Goal: Task Accomplishment & Management: Complete application form

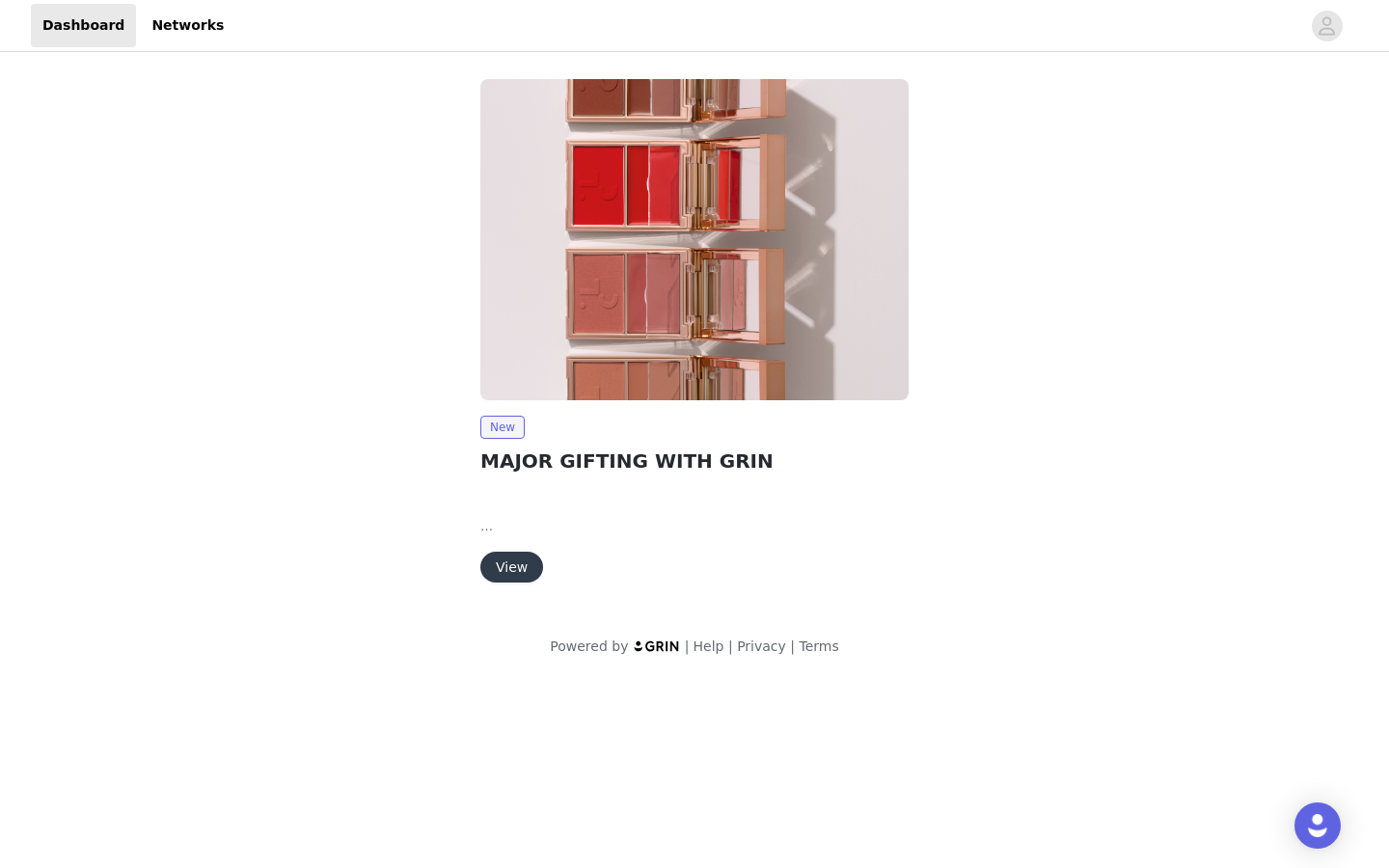
click at [505, 561] on button "View" at bounding box center [512, 568] width 62 height 31
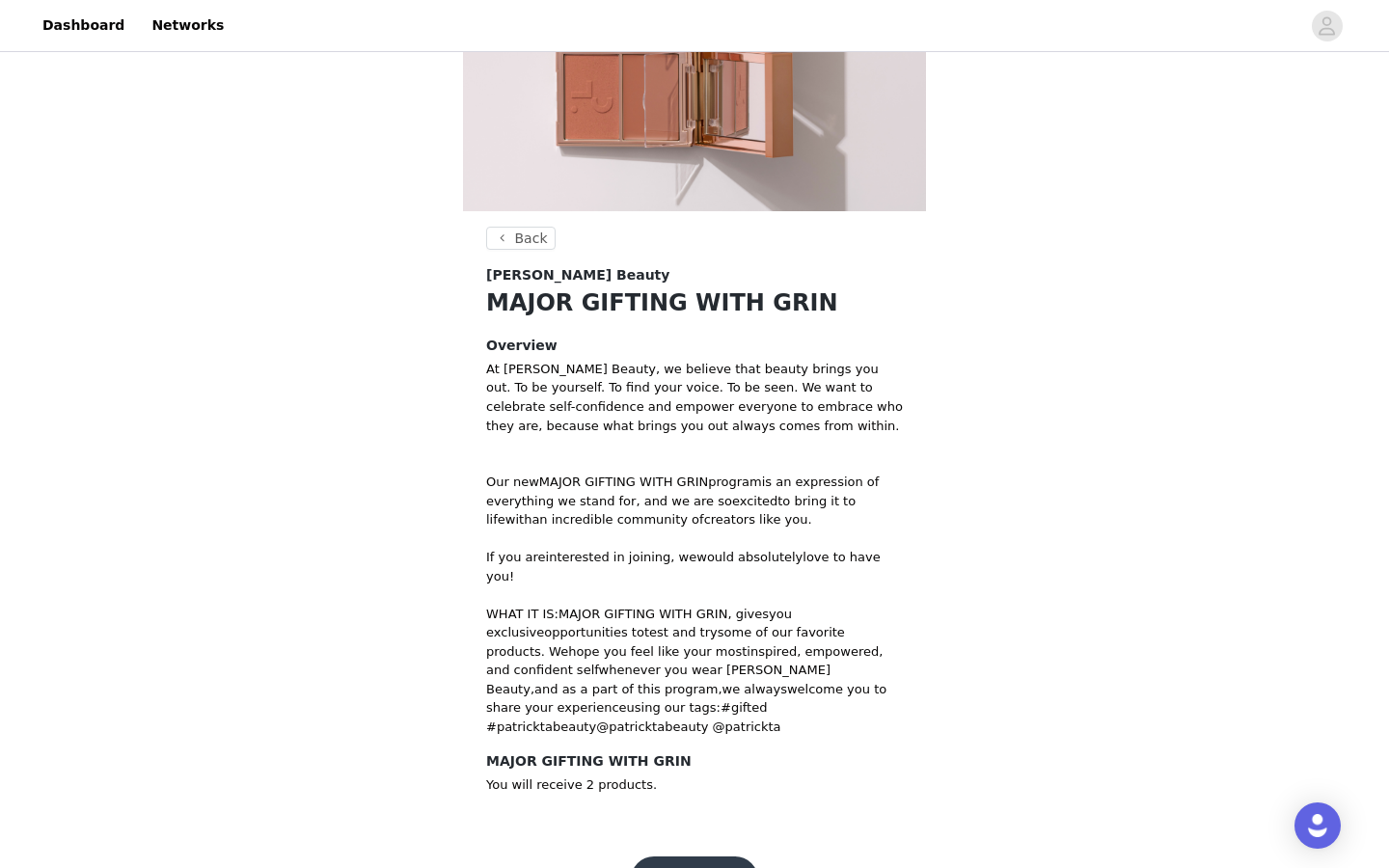
scroll to position [424, 0]
click at [704, 855] on button "Get Started" at bounding box center [695, 878] width 129 height 46
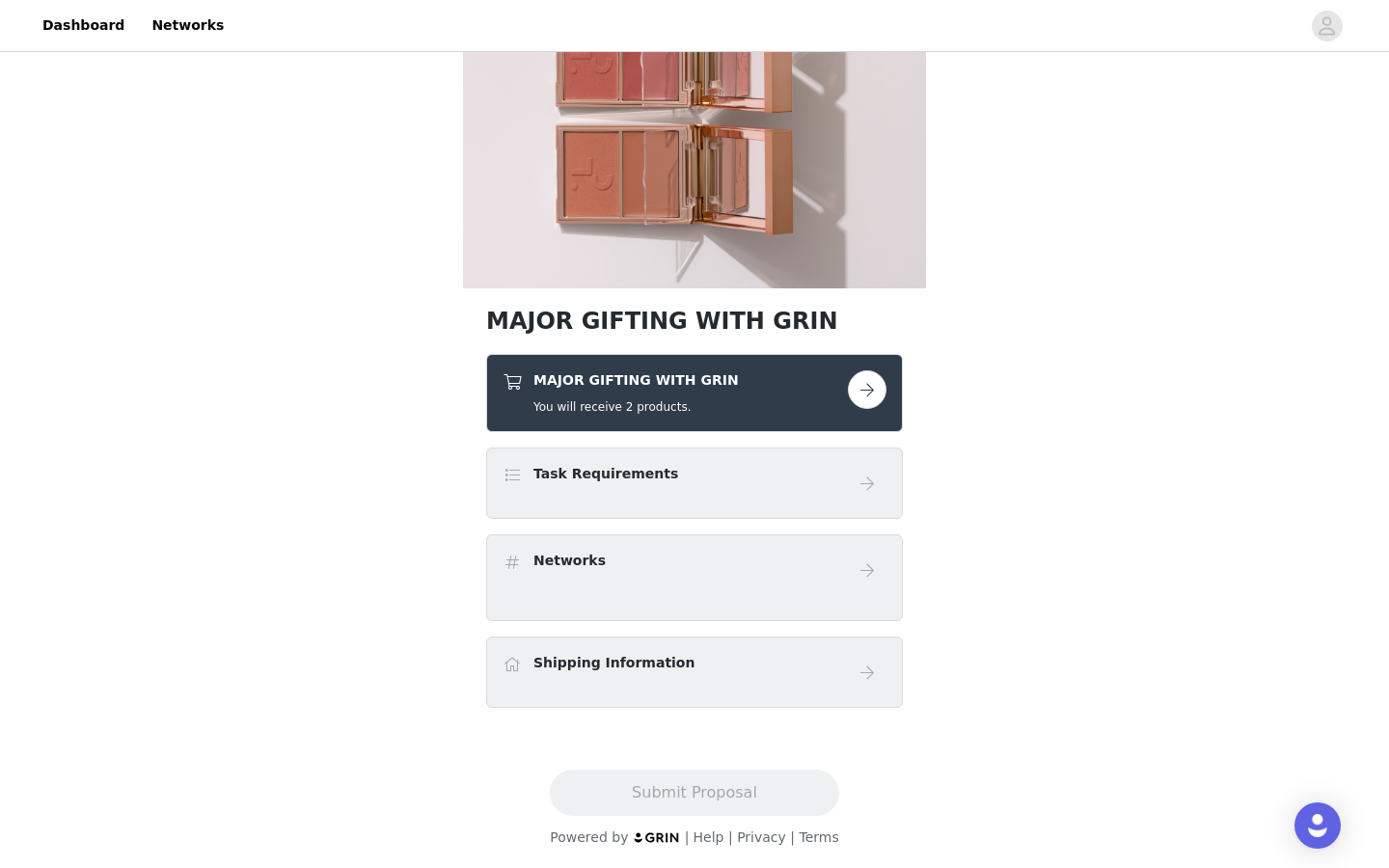
scroll to position [349, 0]
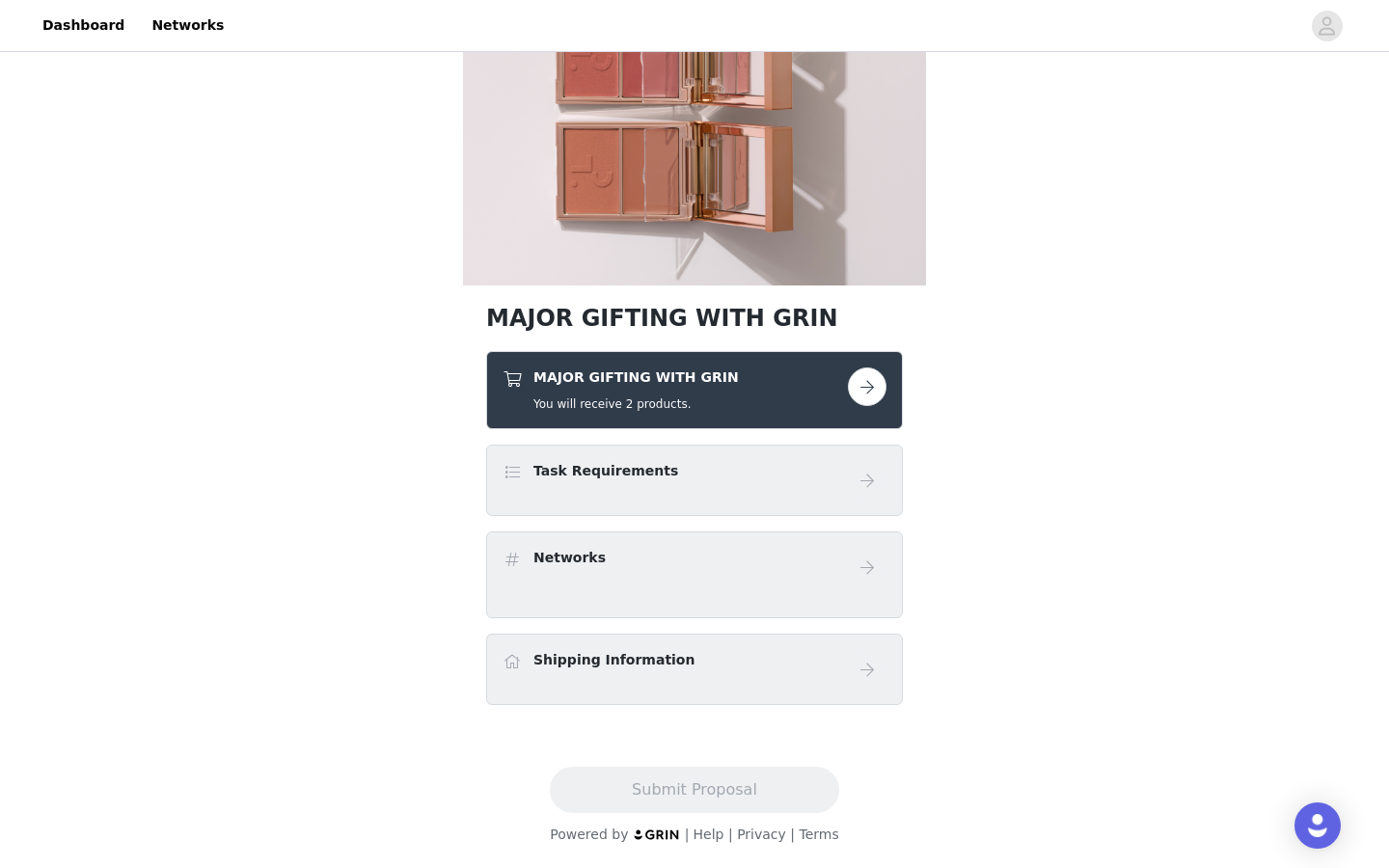
click at [862, 391] on button "button" at bounding box center [867, 387] width 39 height 39
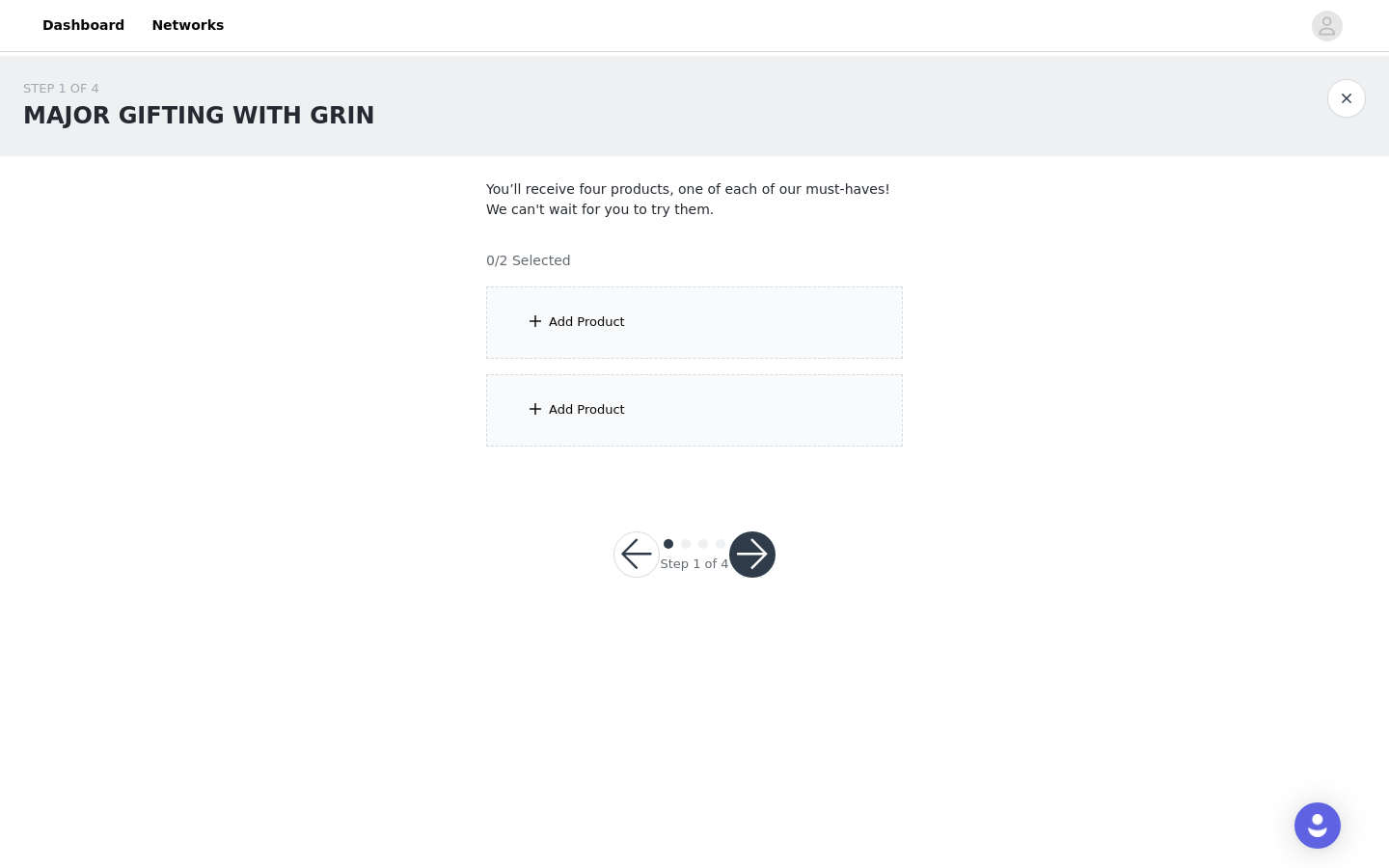
click at [742, 344] on div "Add Product" at bounding box center [694, 323] width 417 height 72
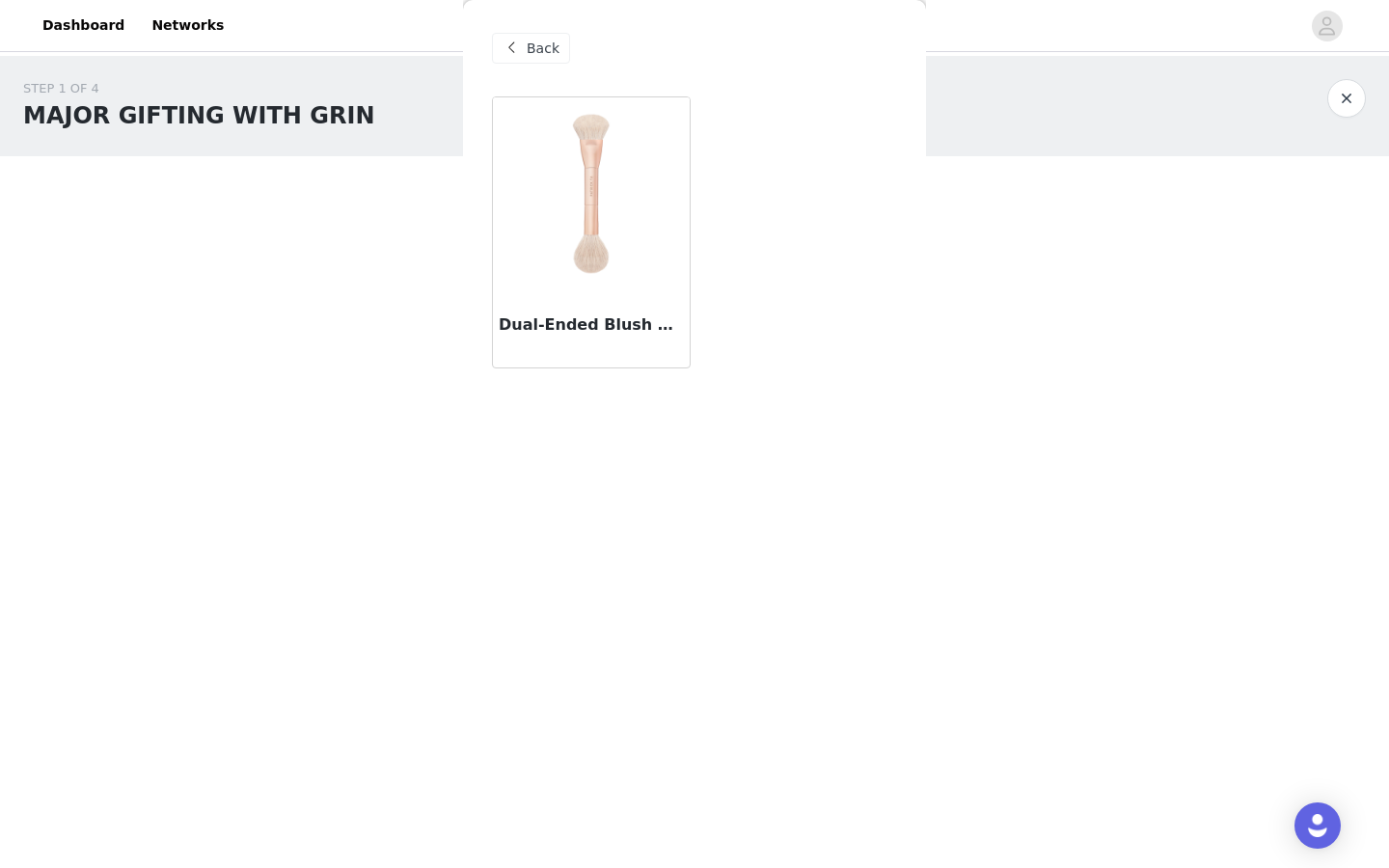
click at [596, 257] on img at bounding box center [591, 194] width 193 height 193
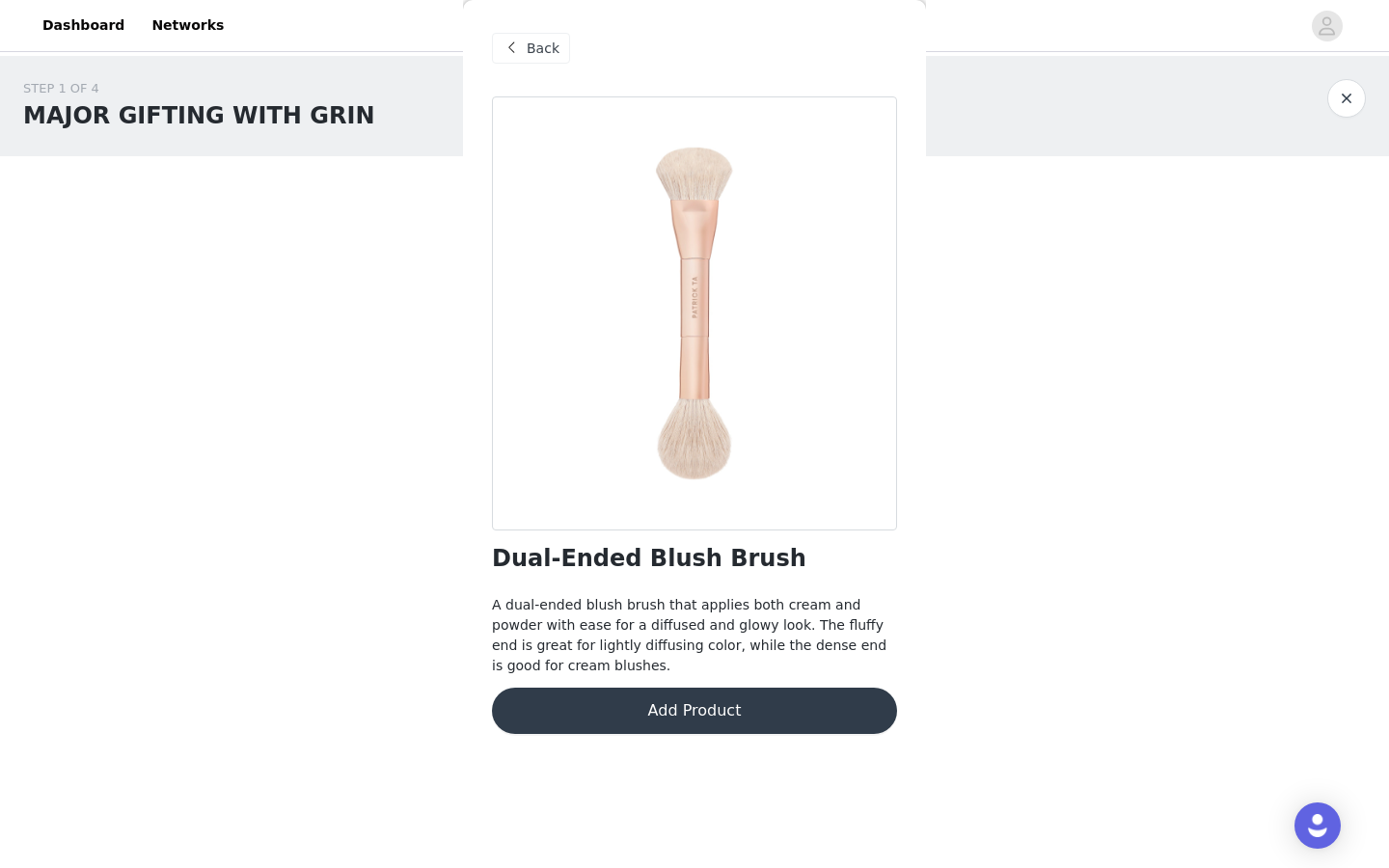
click at [575, 710] on button "Add Product" at bounding box center [694, 710] width 405 height 46
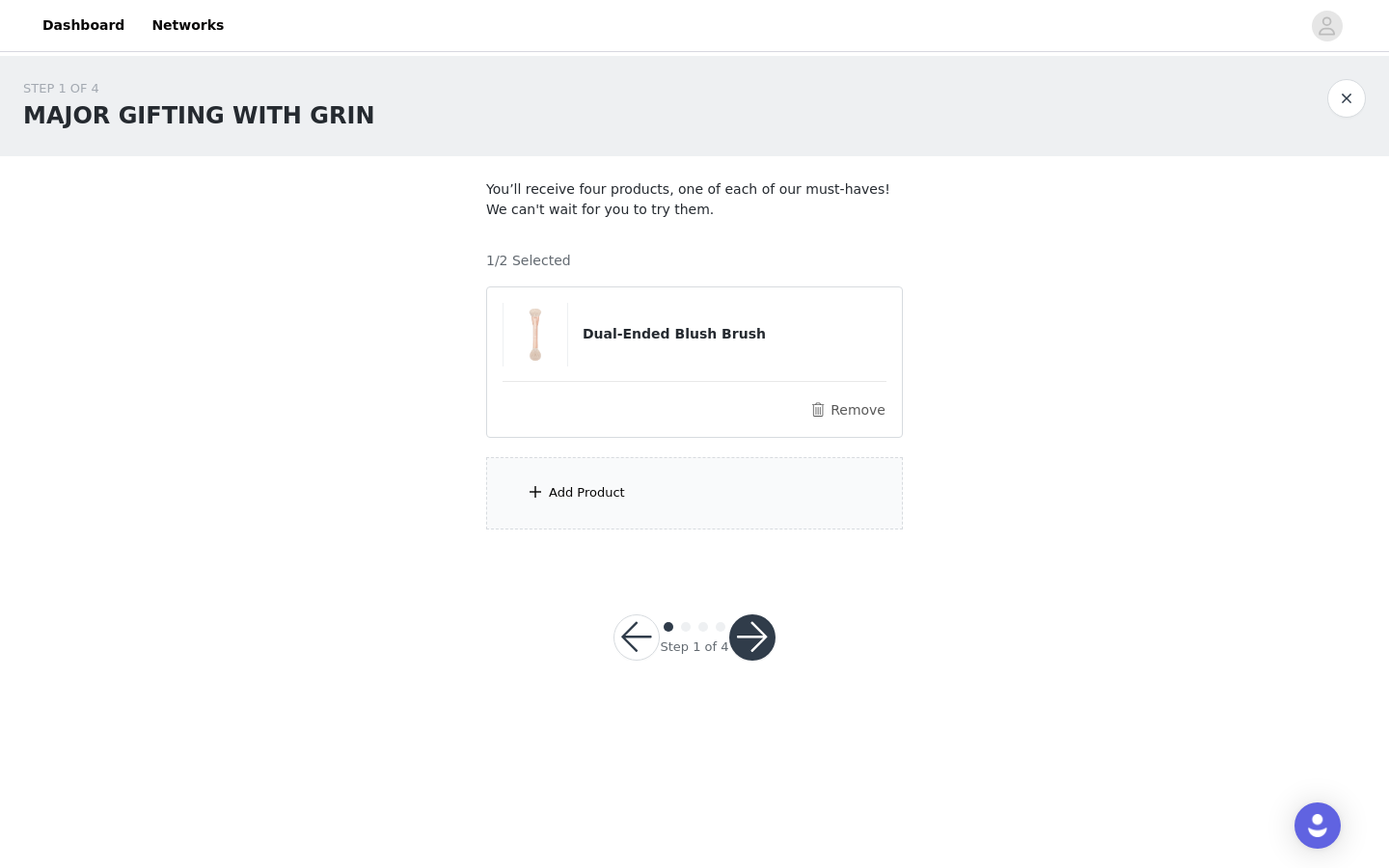
click at [647, 522] on div "Add Product" at bounding box center [694, 493] width 417 height 72
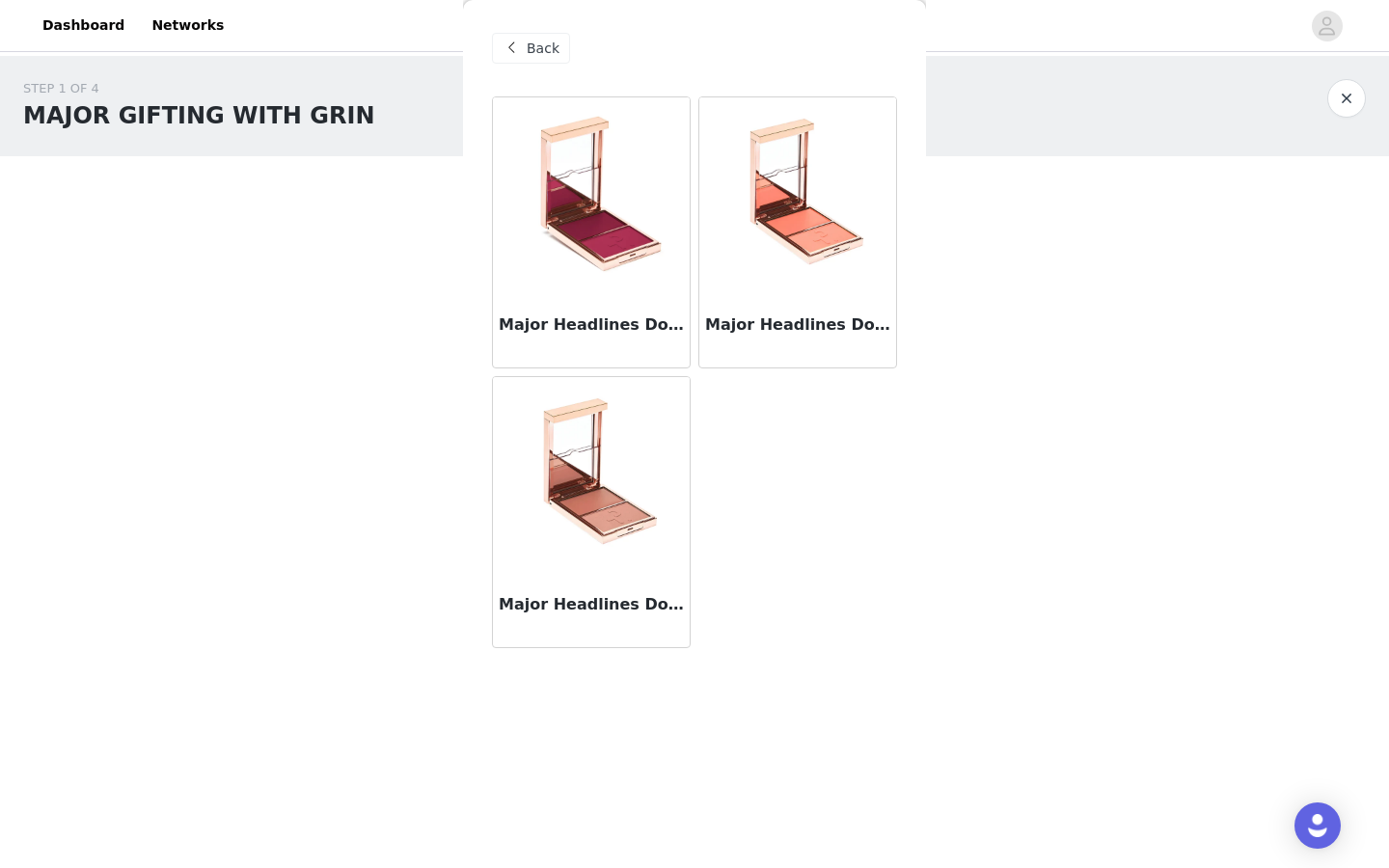
click at [579, 155] on img at bounding box center [591, 194] width 193 height 193
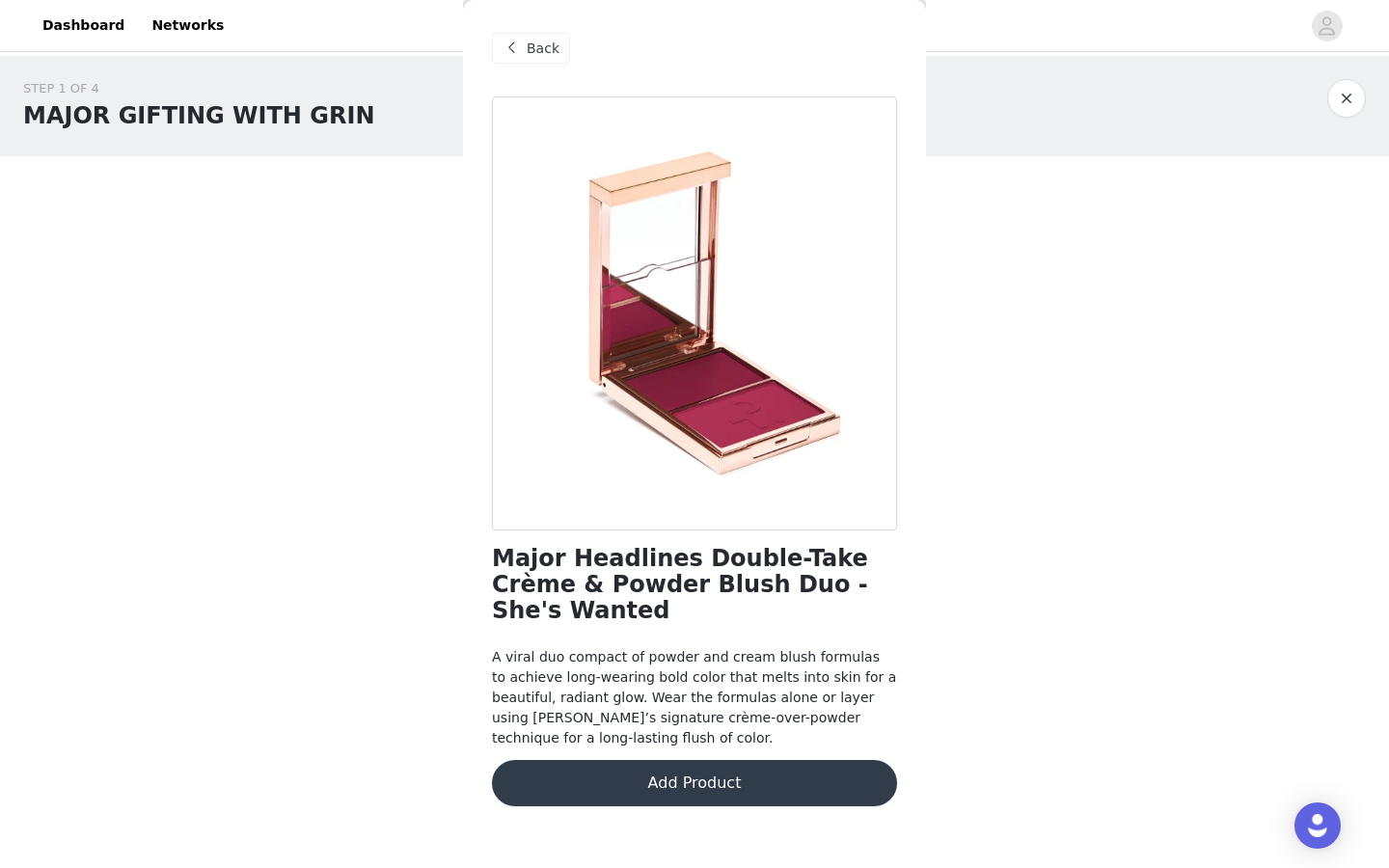
click at [594, 760] on button "Add Product" at bounding box center [694, 782] width 405 height 46
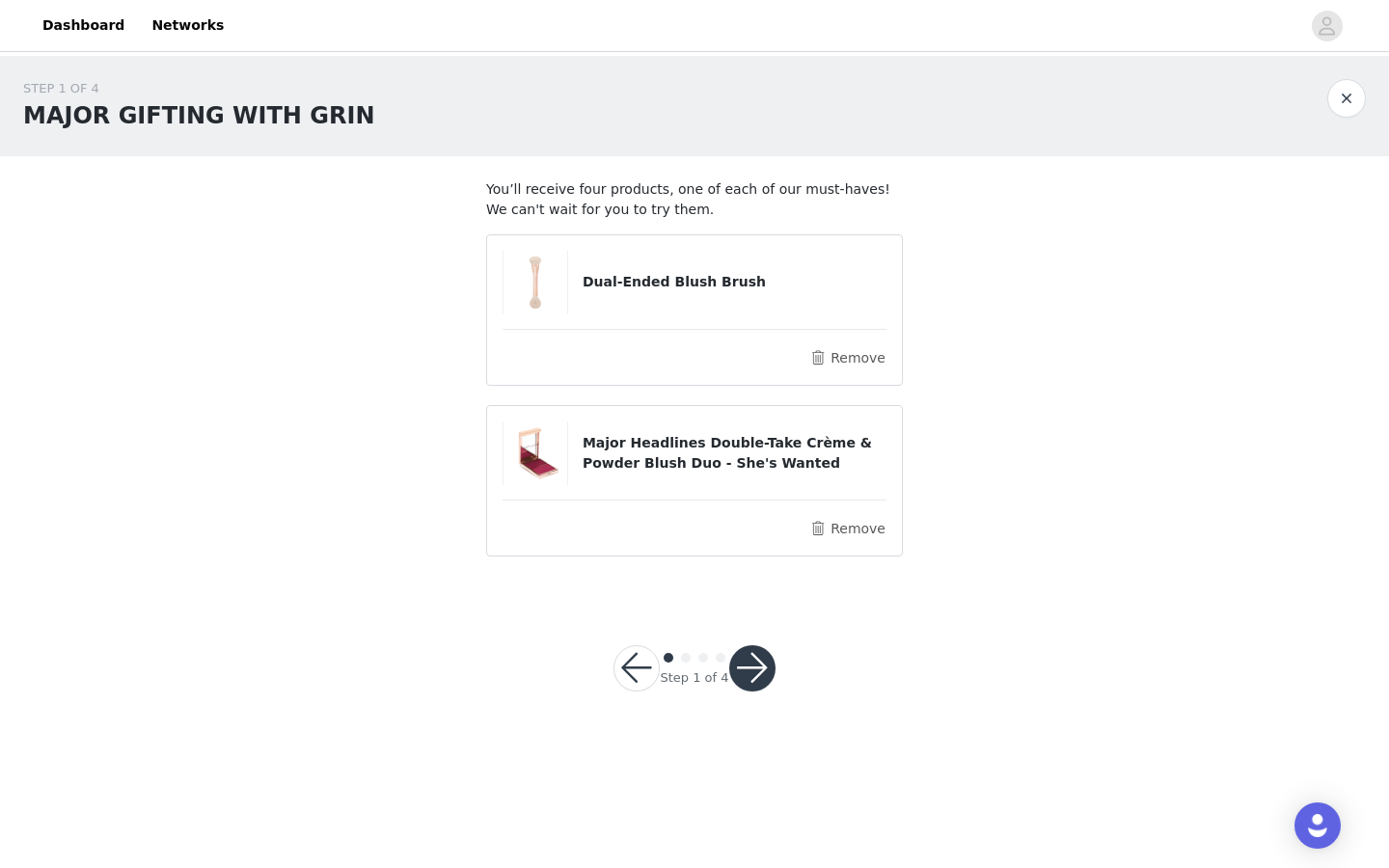
click at [762, 667] on button "button" at bounding box center [752, 668] width 46 height 46
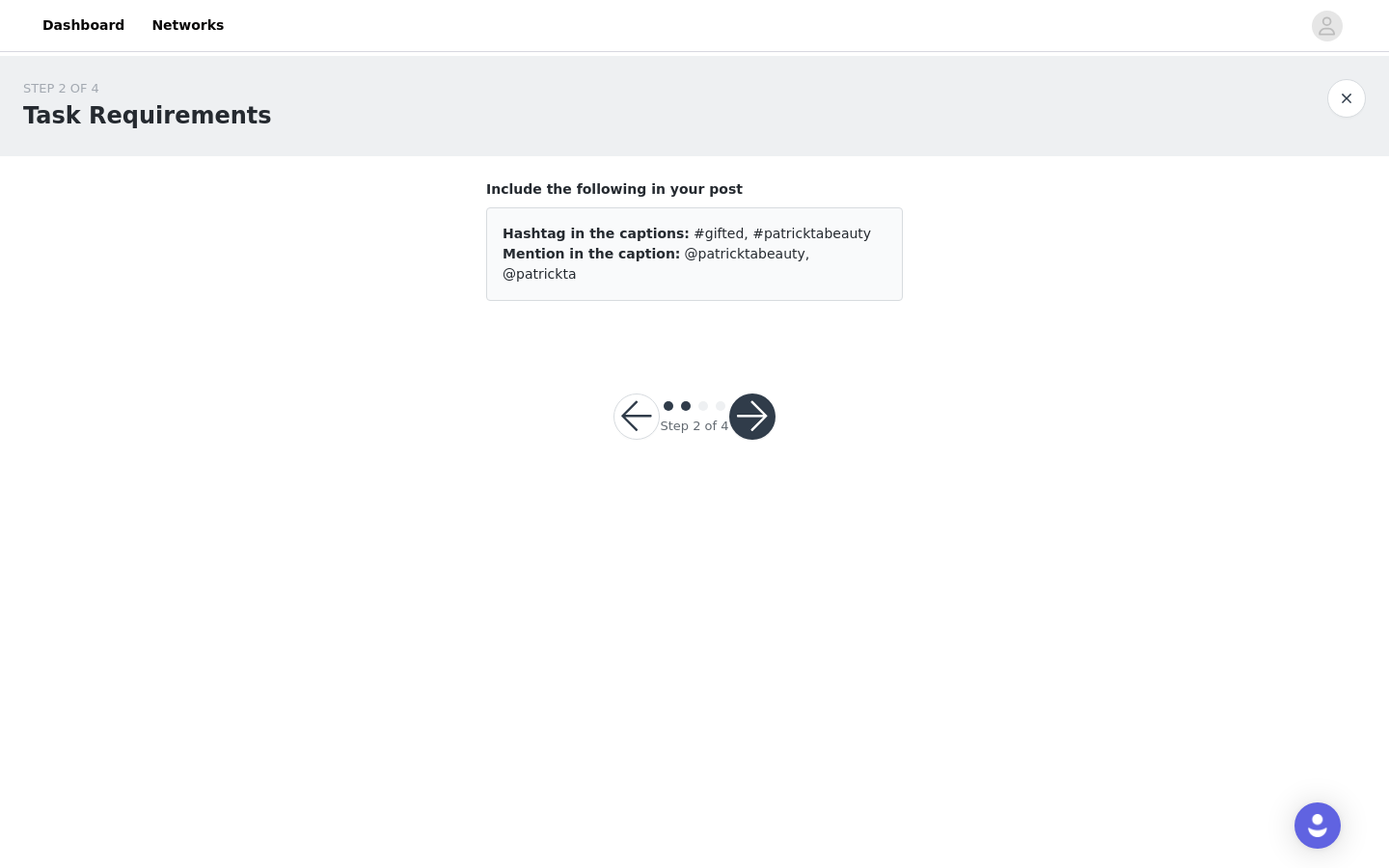
click at [753, 394] on button "button" at bounding box center [752, 416] width 46 height 46
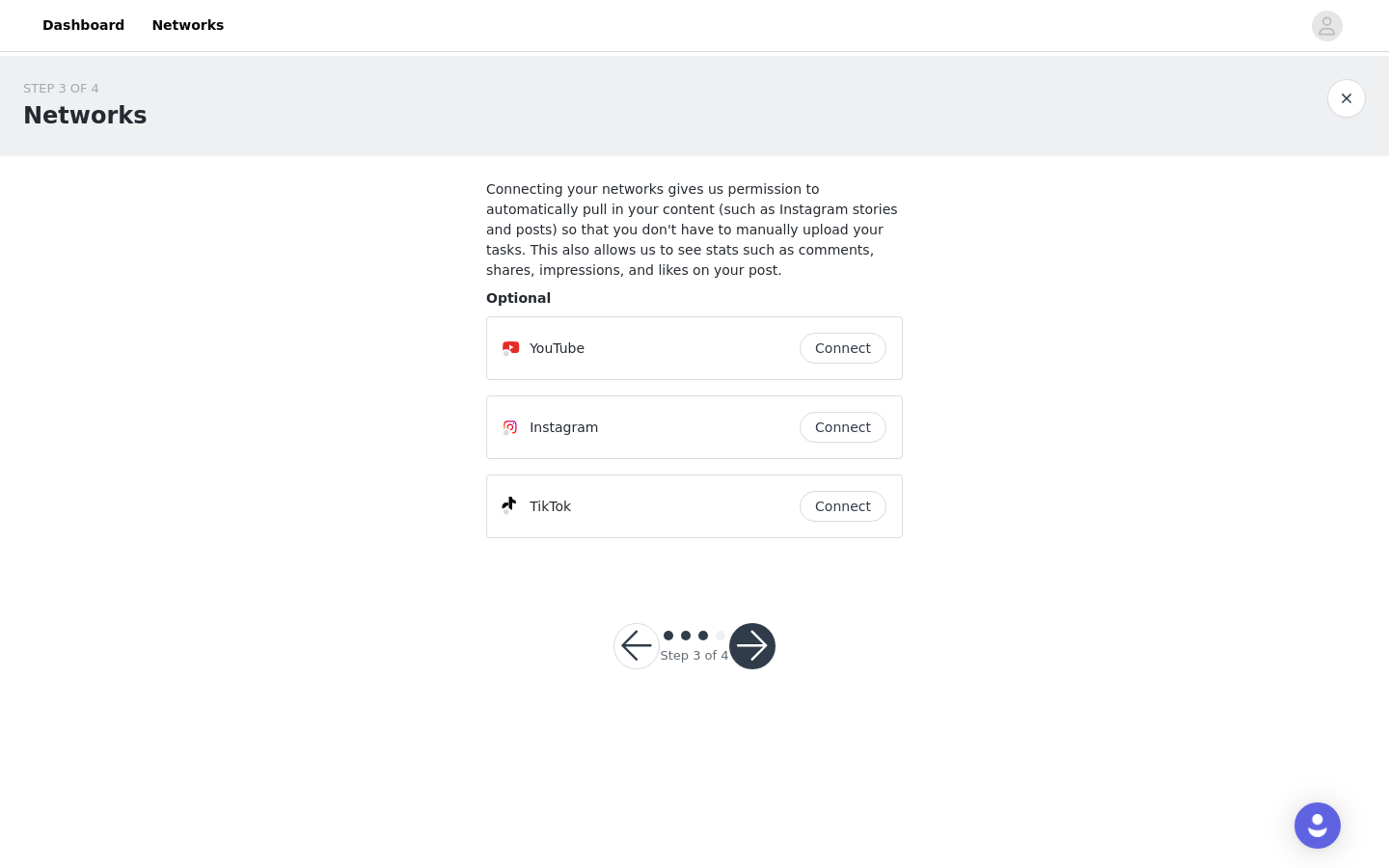
click at [763, 656] on button "button" at bounding box center [752, 646] width 46 height 46
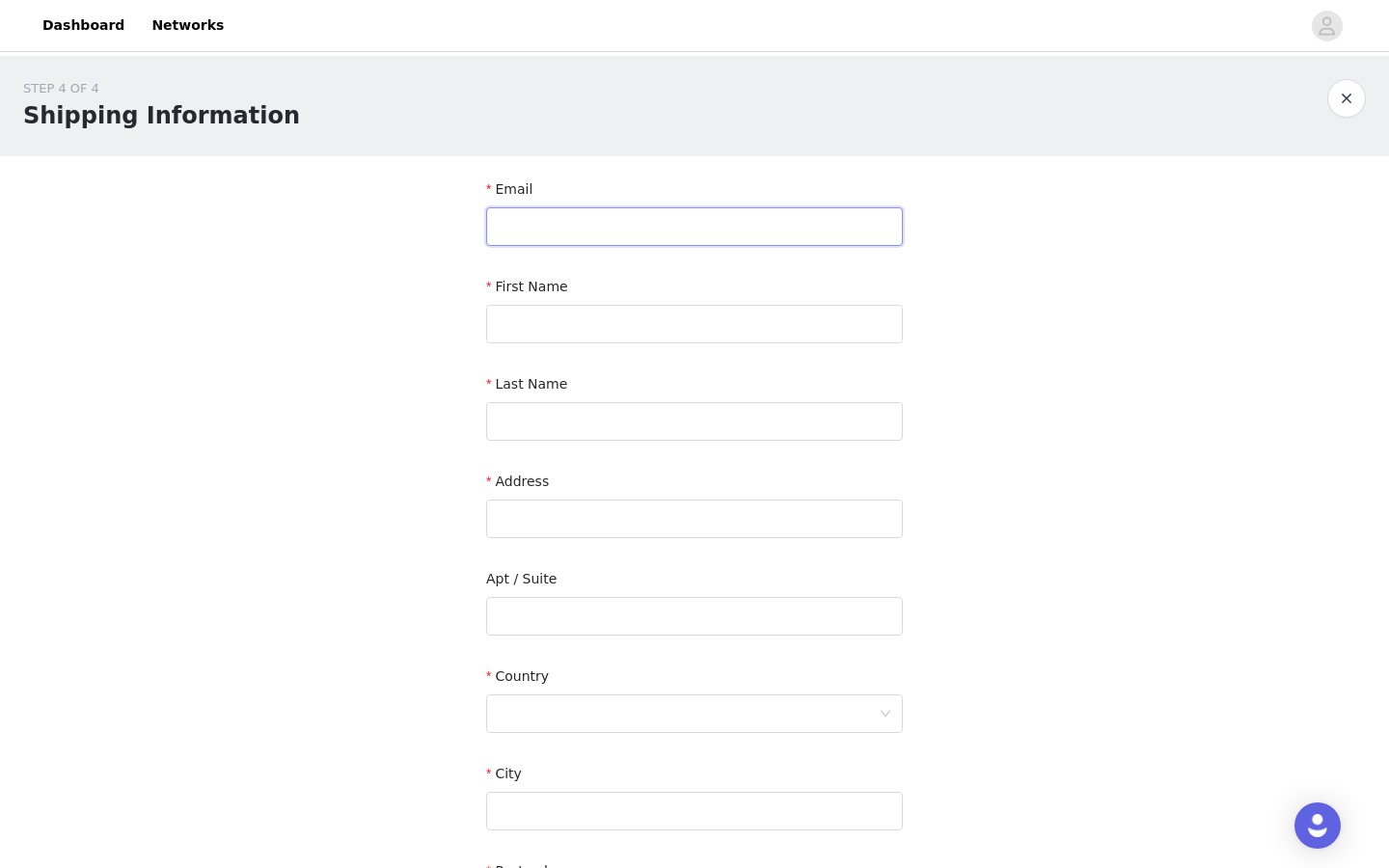
click at [725, 230] on input "text" at bounding box center [694, 227] width 417 height 39
type input "[EMAIL_ADDRESS][DOMAIN_NAME]"
type input "Allie"
type input "[PERSON_NAME]"
type input "[STREET_ADDRESS]"
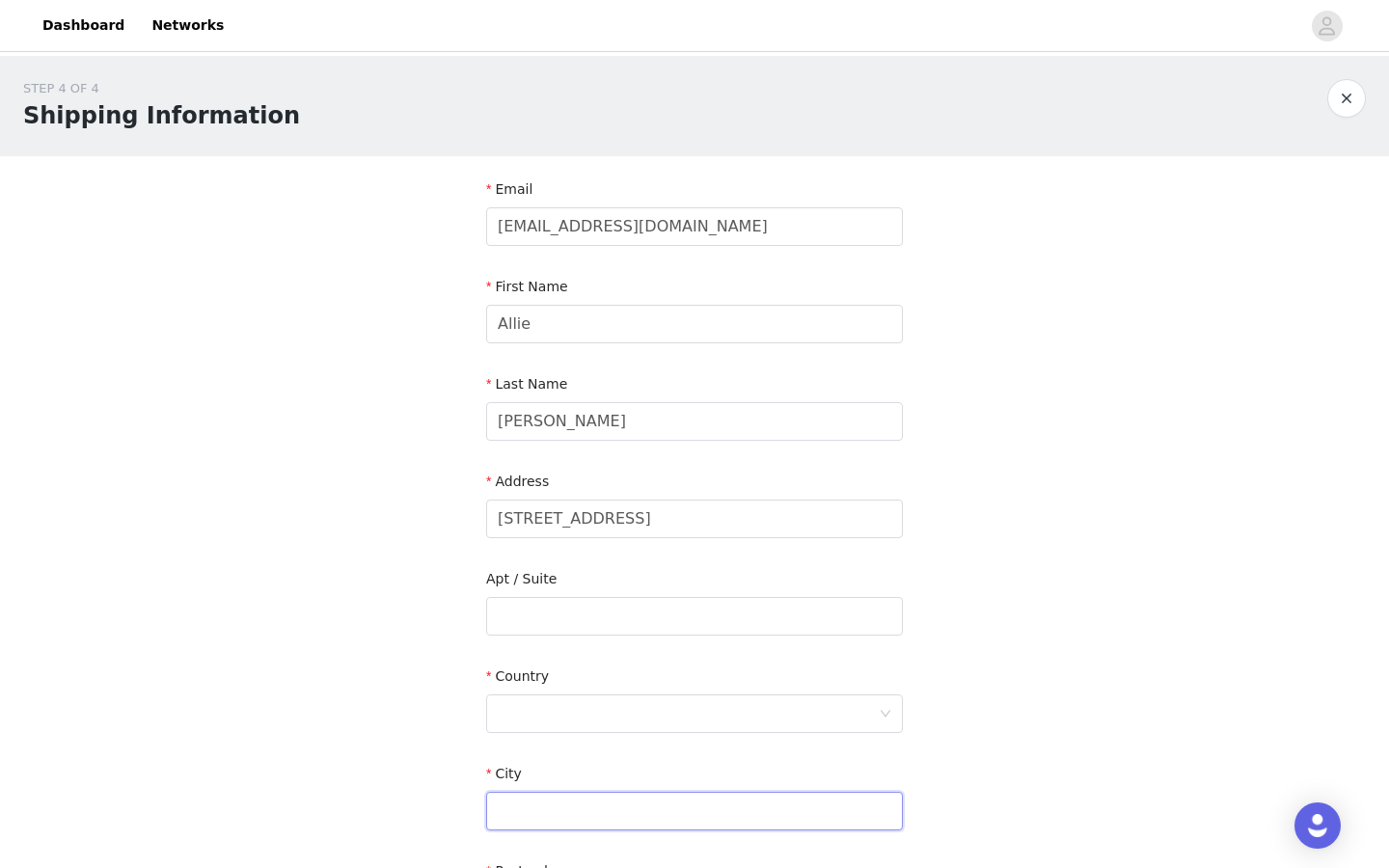
type input "[GEOGRAPHIC_DATA]"
type input "17050"
type input "7178140248"
click at [684, 399] on div "Last Name" at bounding box center [694, 388] width 417 height 28
click at [686, 417] on input "[PERSON_NAME]" at bounding box center [694, 421] width 417 height 39
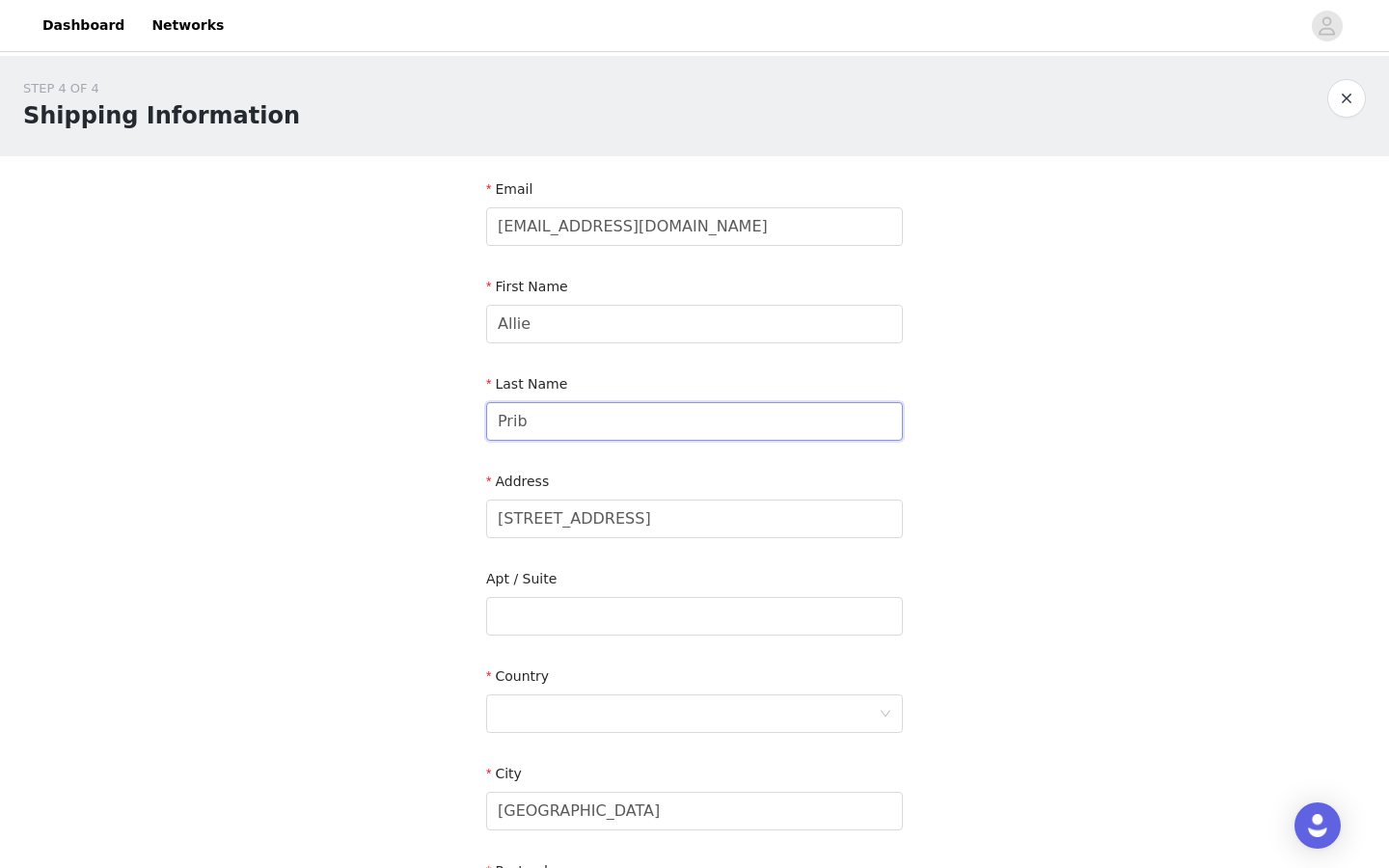
type input "Prib"
click at [620, 661] on form "Email [EMAIL_ADDRESS][DOMAIN_NAME] First Name [PERSON_NAME] Last Name Prib Addr…" at bounding box center [694, 606] width 417 height 853
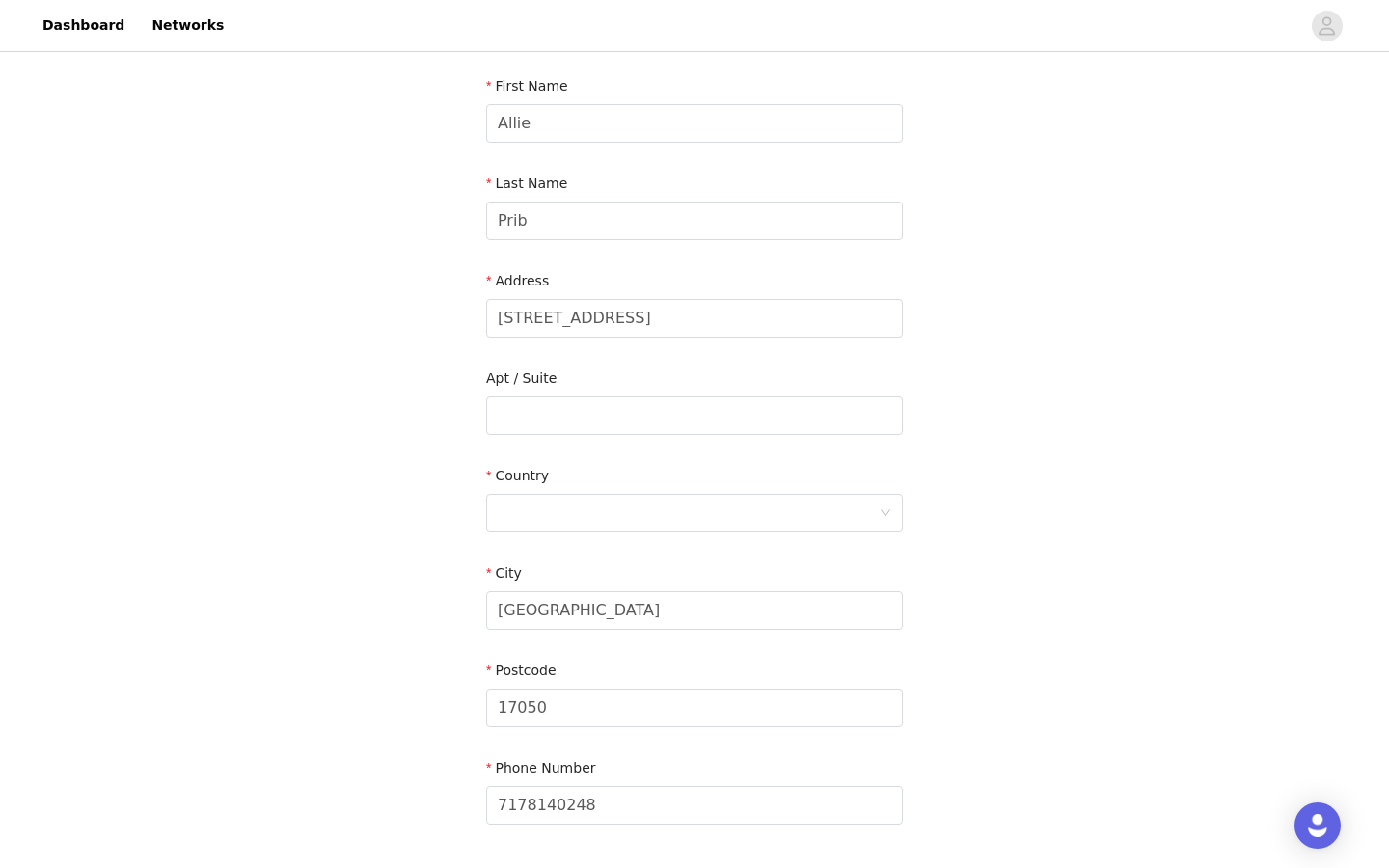
scroll to position [346, 0]
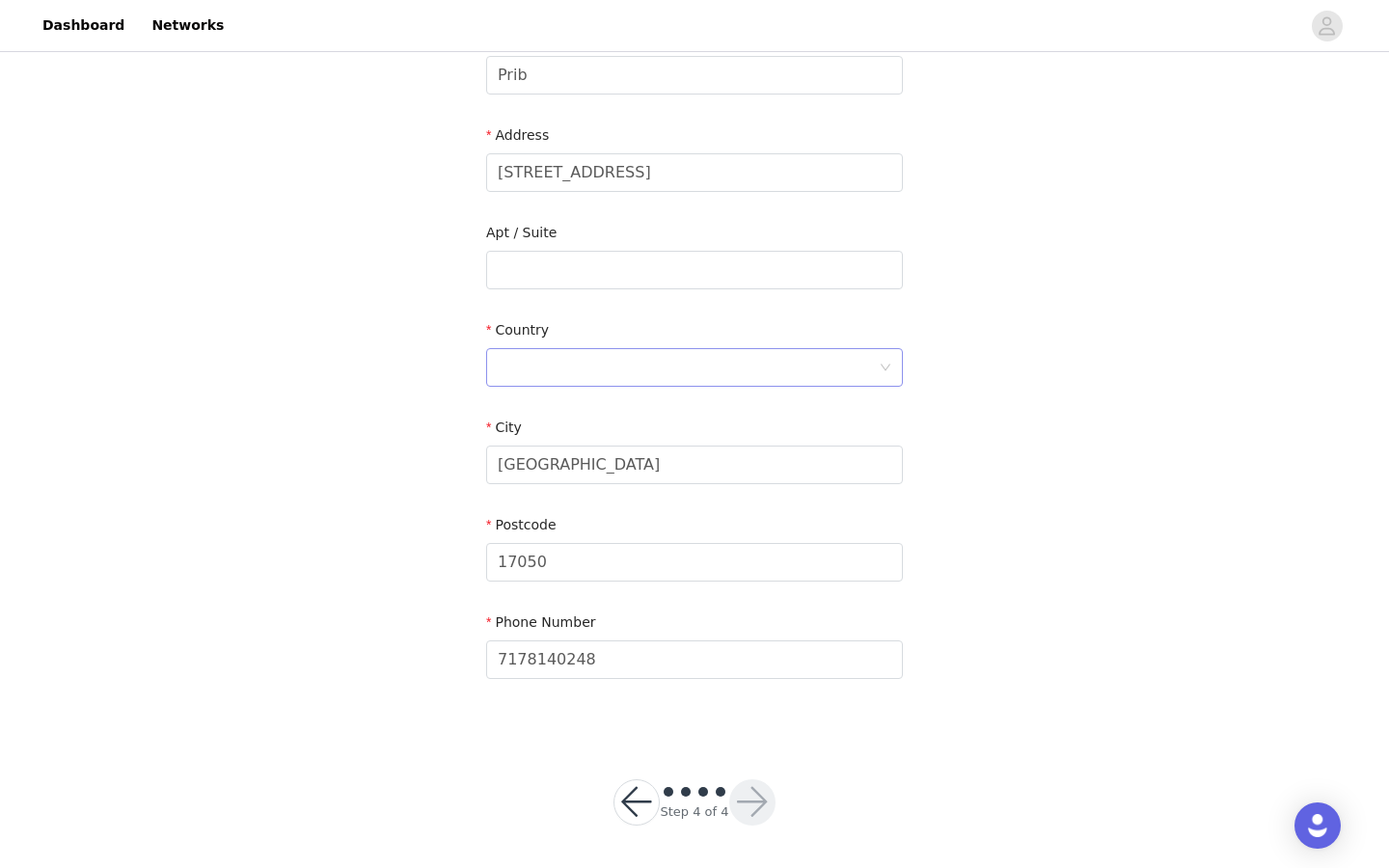
click at [714, 386] on div at bounding box center [694, 368] width 417 height 39
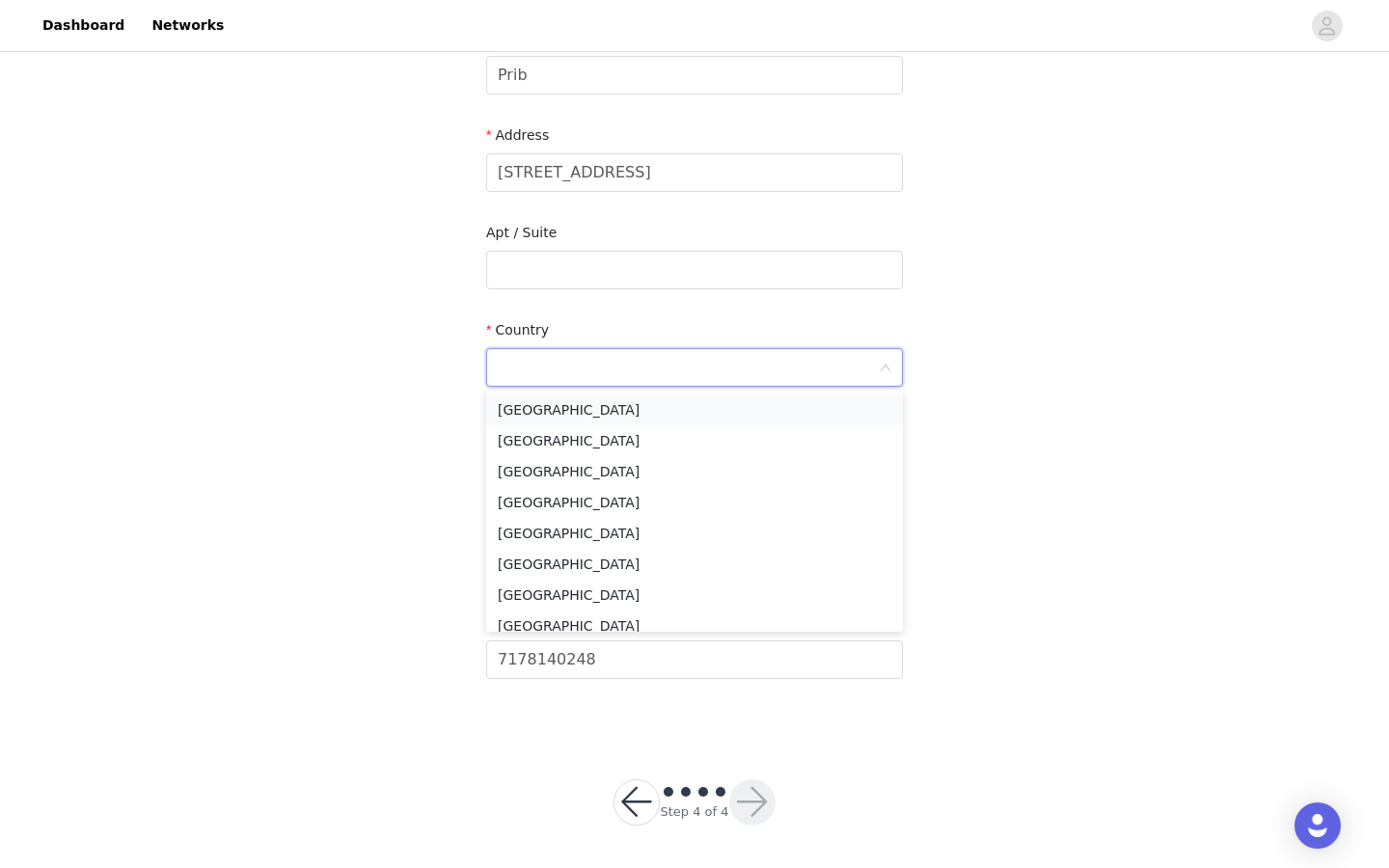
click at [723, 405] on li "[GEOGRAPHIC_DATA]" at bounding box center [694, 411] width 417 height 31
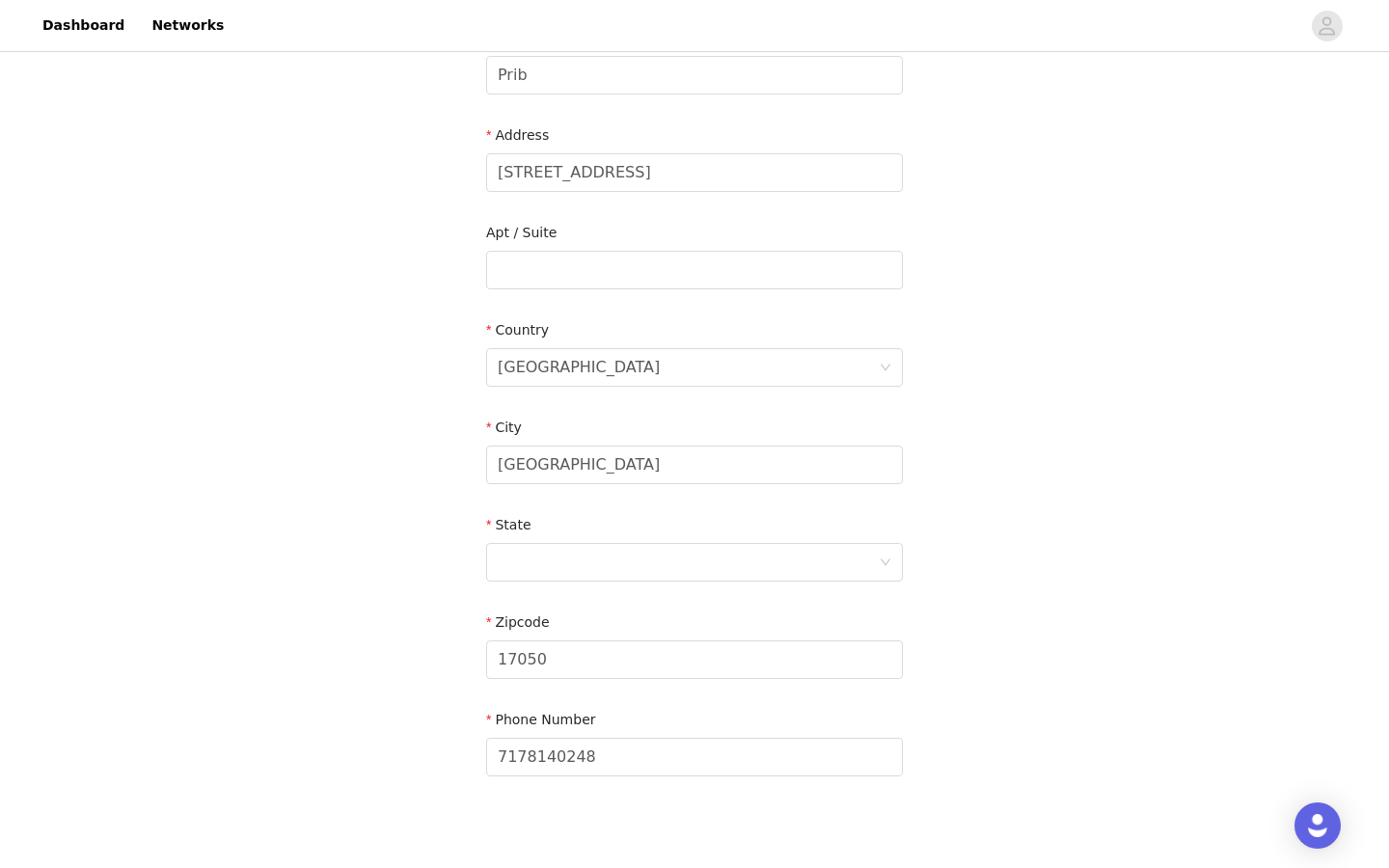
click at [826, 597] on form "Email [EMAIL_ADDRESS][DOMAIN_NAME] First Name [PERSON_NAME] Last Name Prib Addr…" at bounding box center [694, 308] width 417 height 951
click at [842, 572] on div at bounding box center [688, 563] width 381 height 37
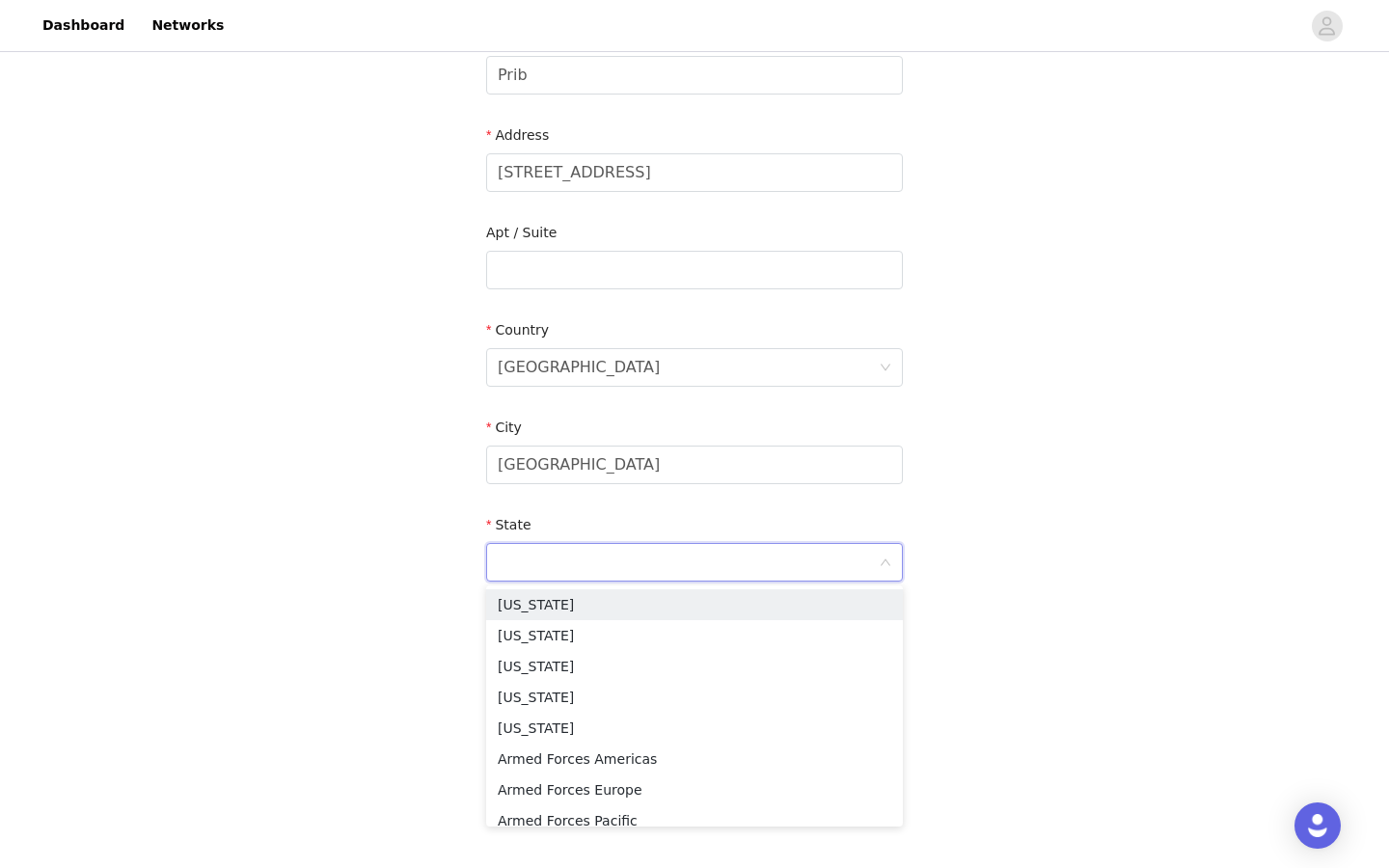
type input "p"
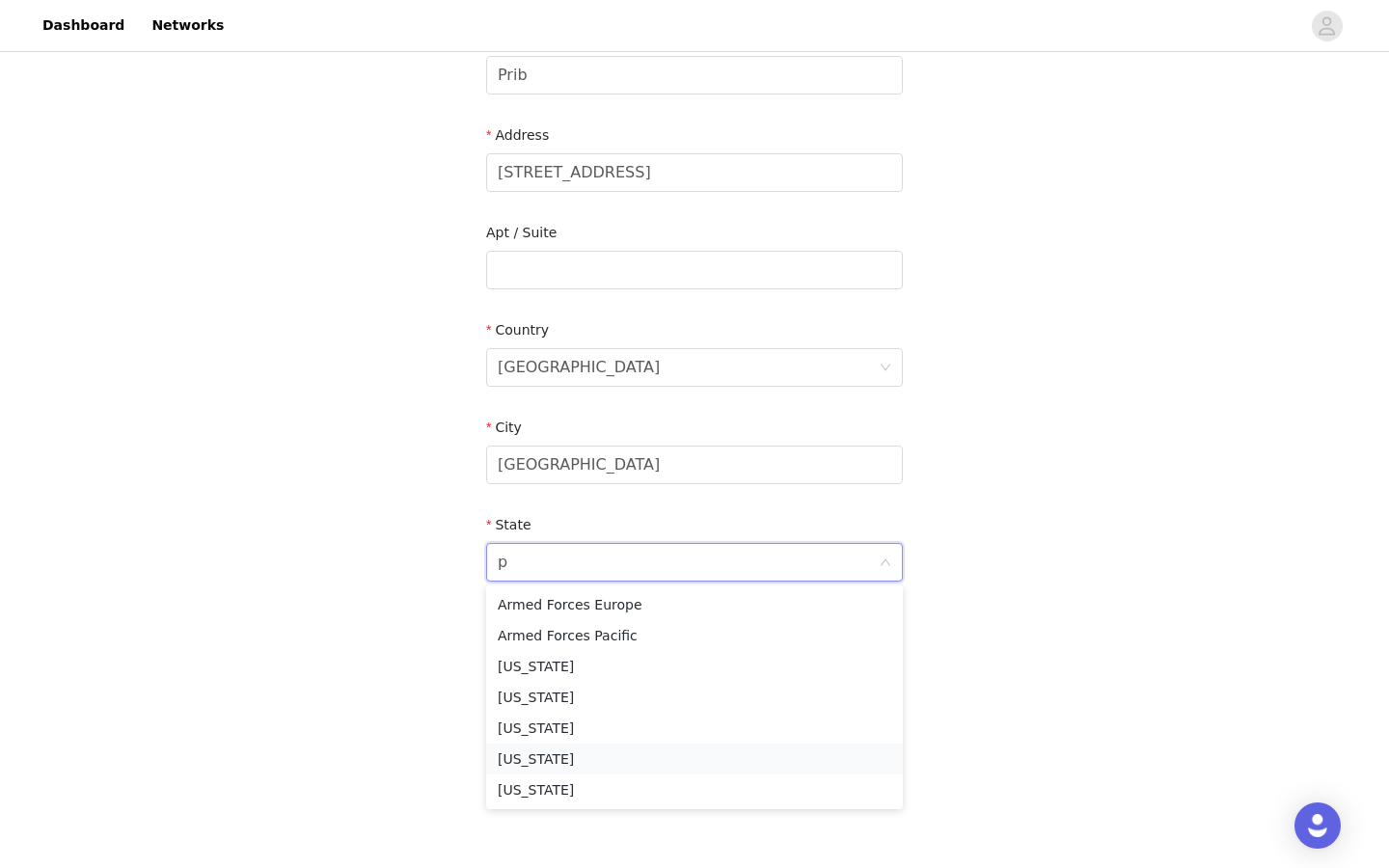
click at [812, 760] on li "[US_STATE]" at bounding box center [694, 760] width 417 height 31
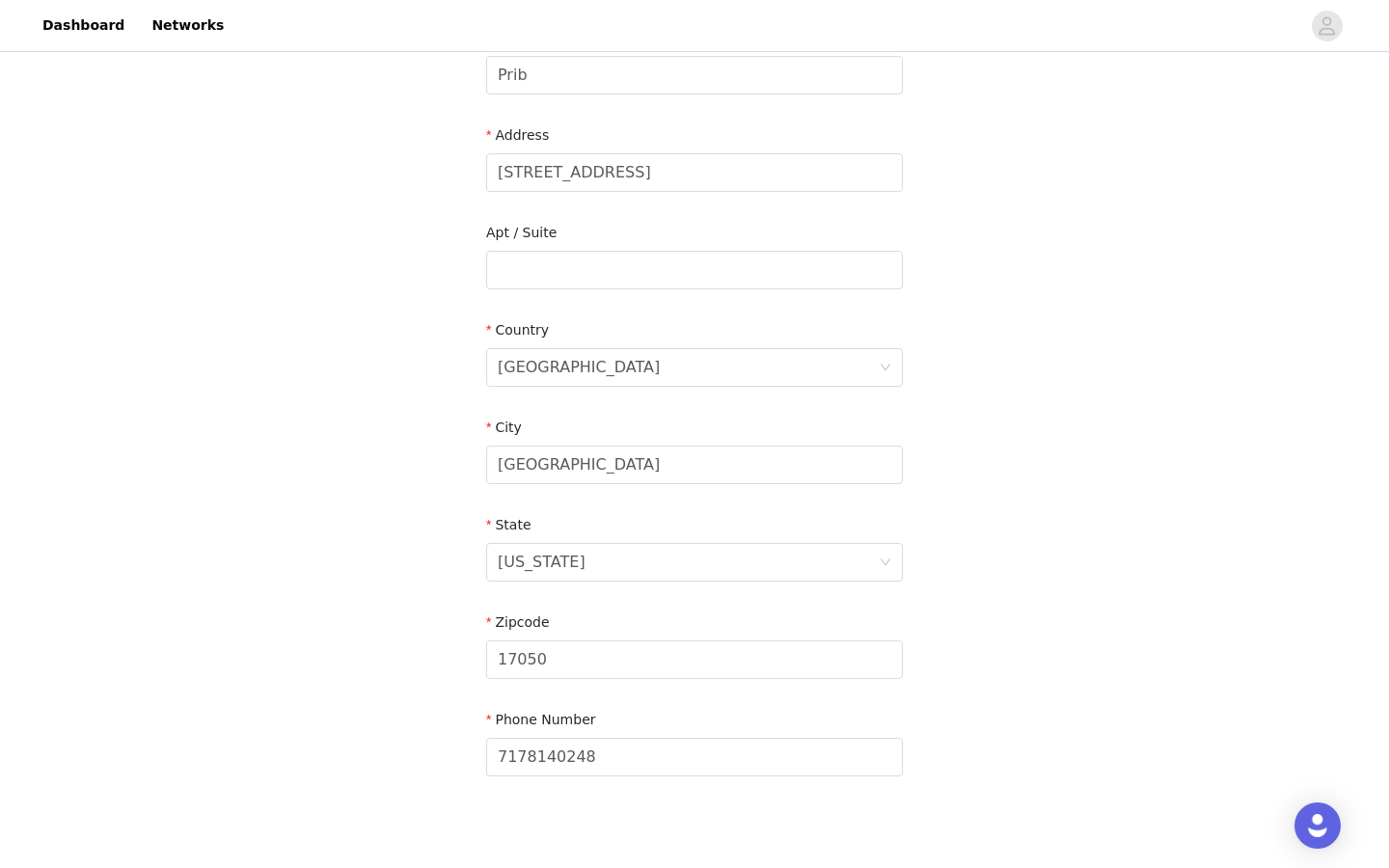
scroll to position [447, 0]
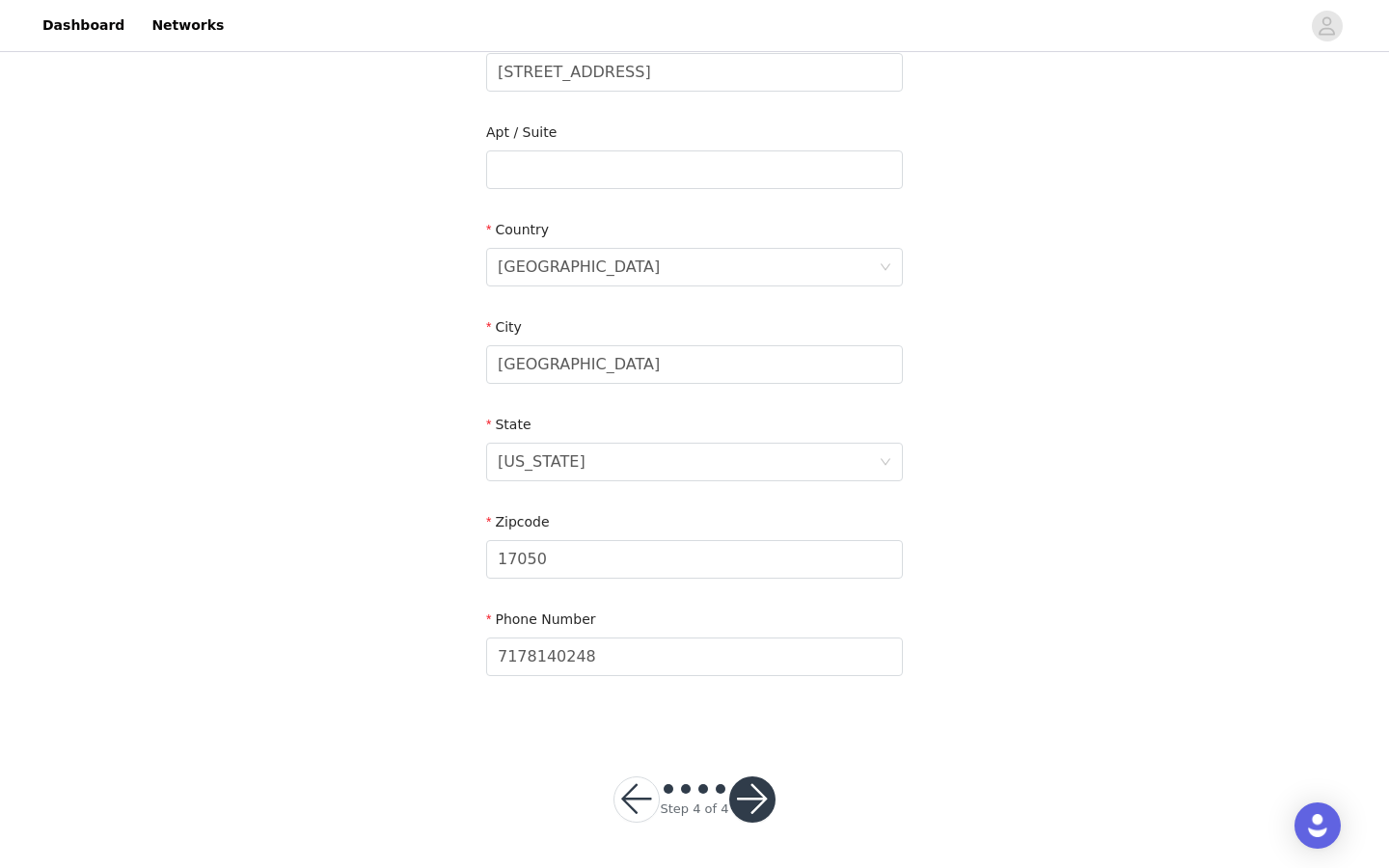
click at [762, 800] on button "button" at bounding box center [752, 799] width 46 height 46
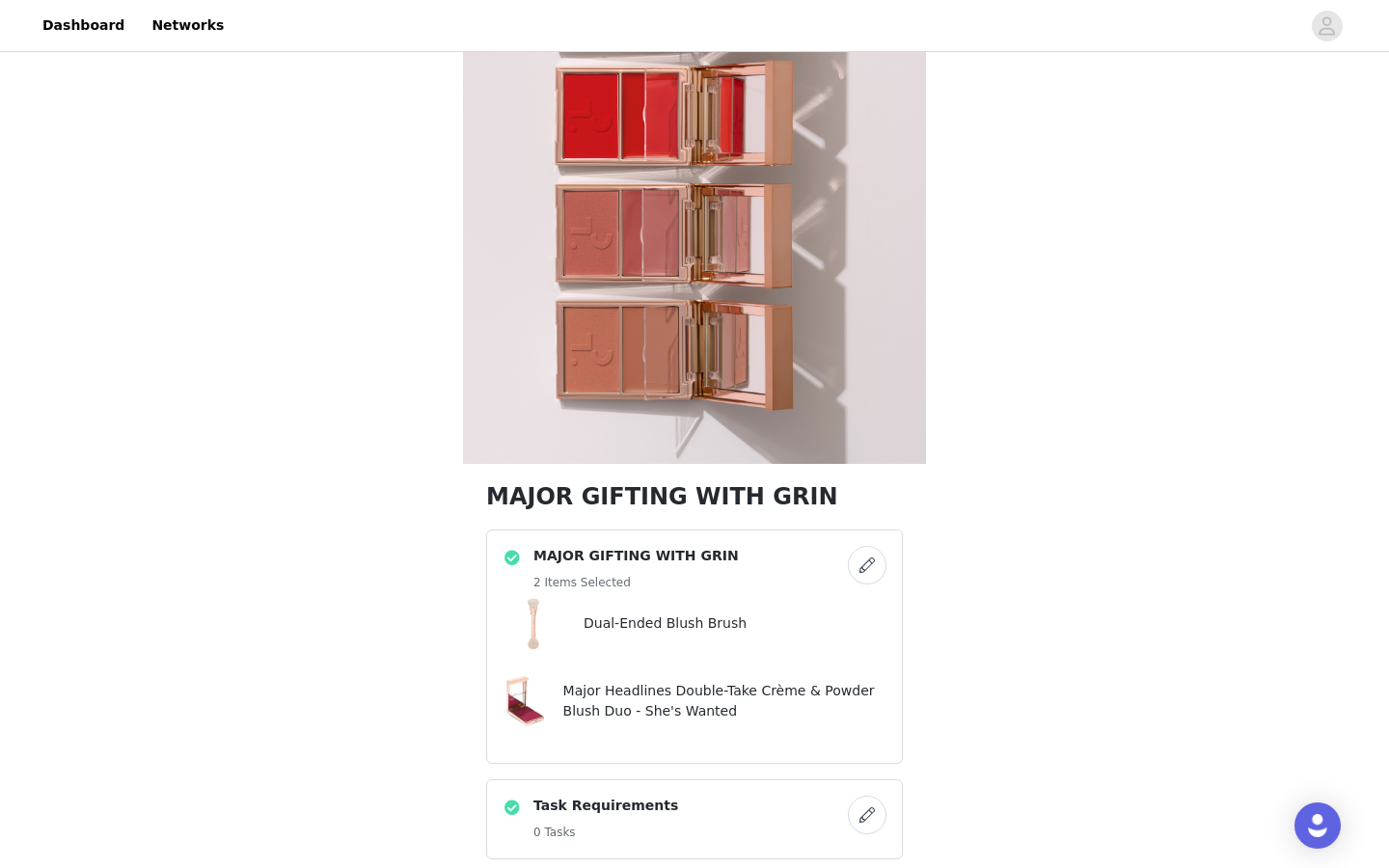
scroll to position [637, 0]
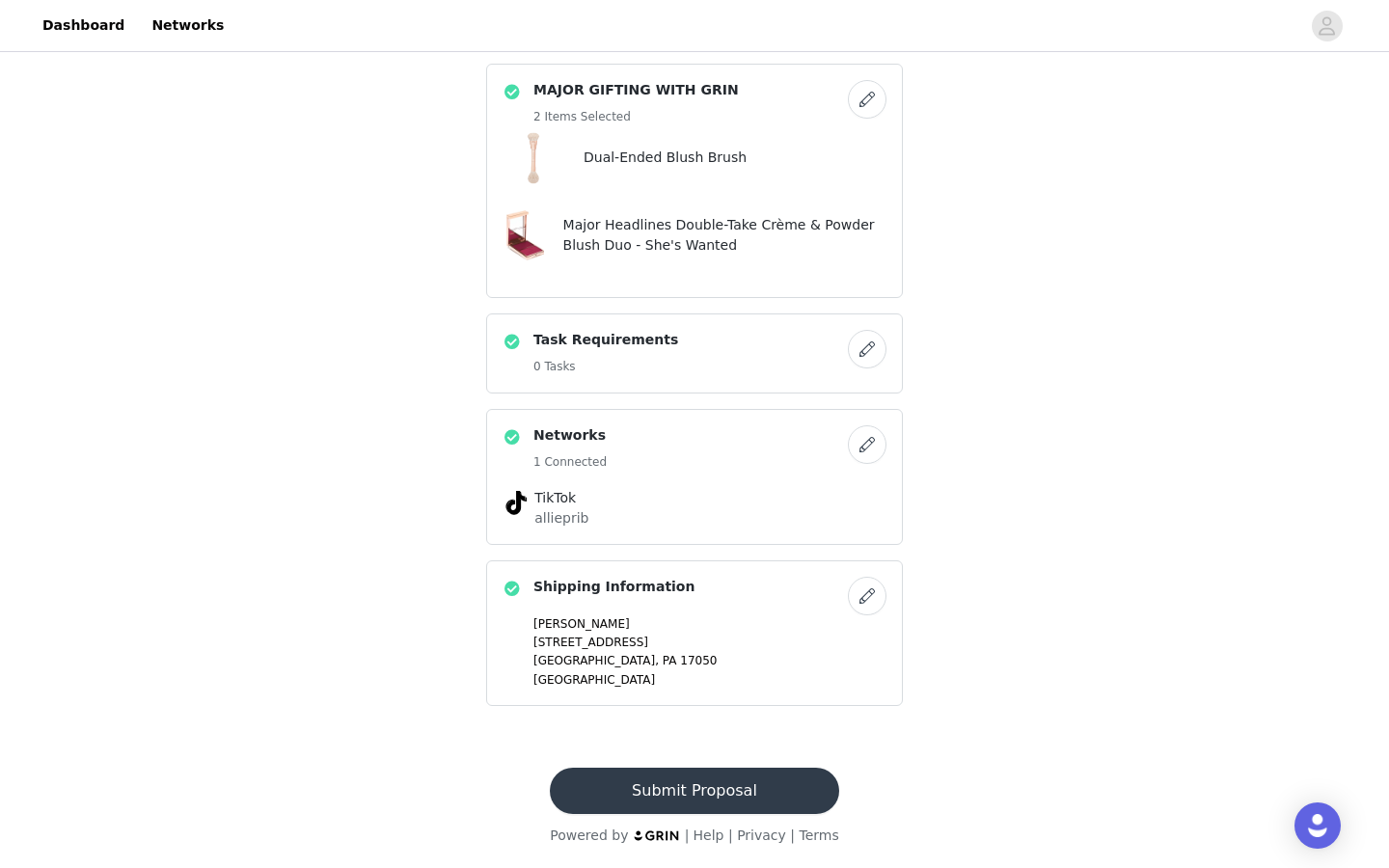
click at [758, 798] on button "Submit Proposal" at bounding box center [694, 790] width 289 height 46
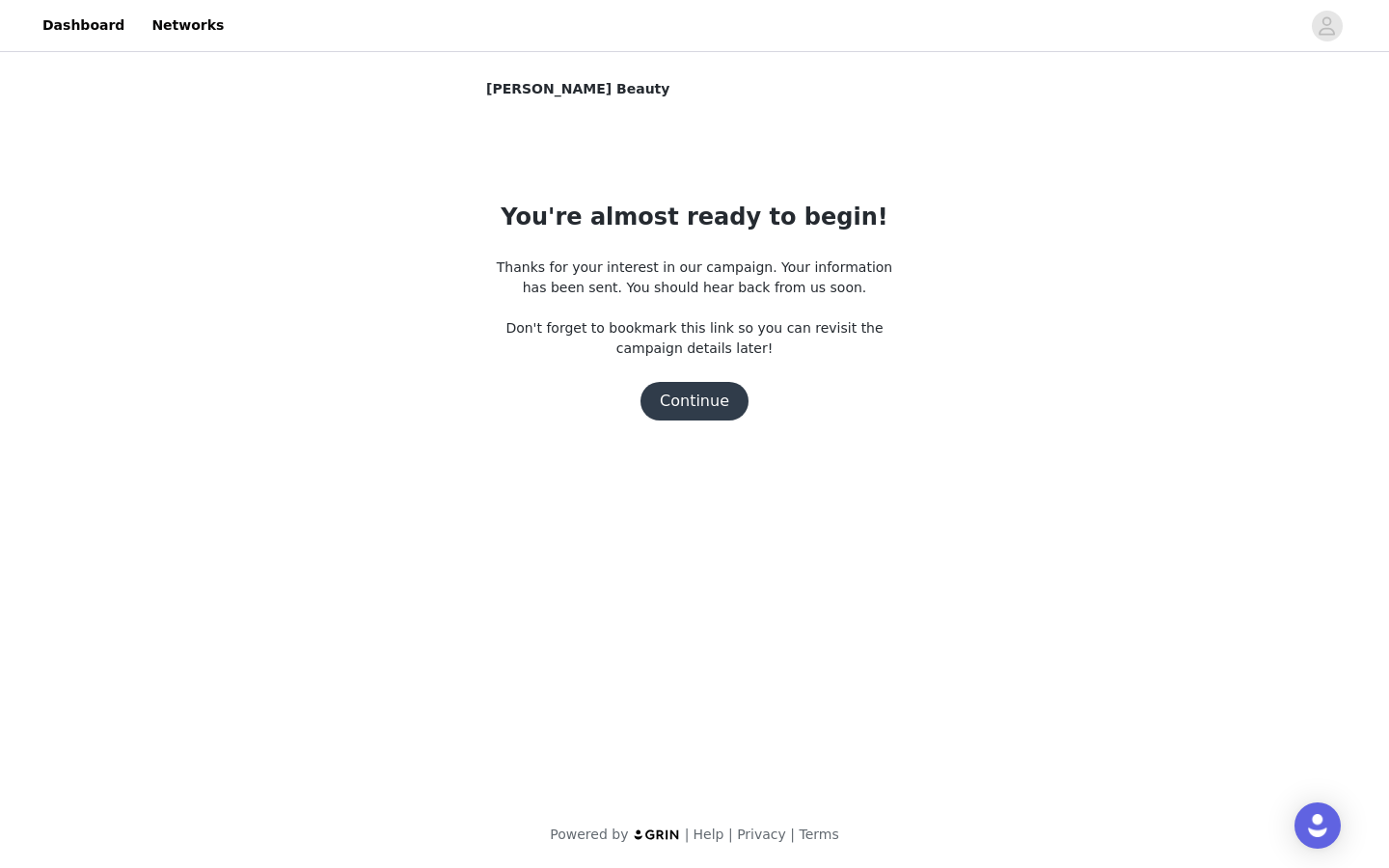
scroll to position [0, 0]
